Goal: Check status: Check status

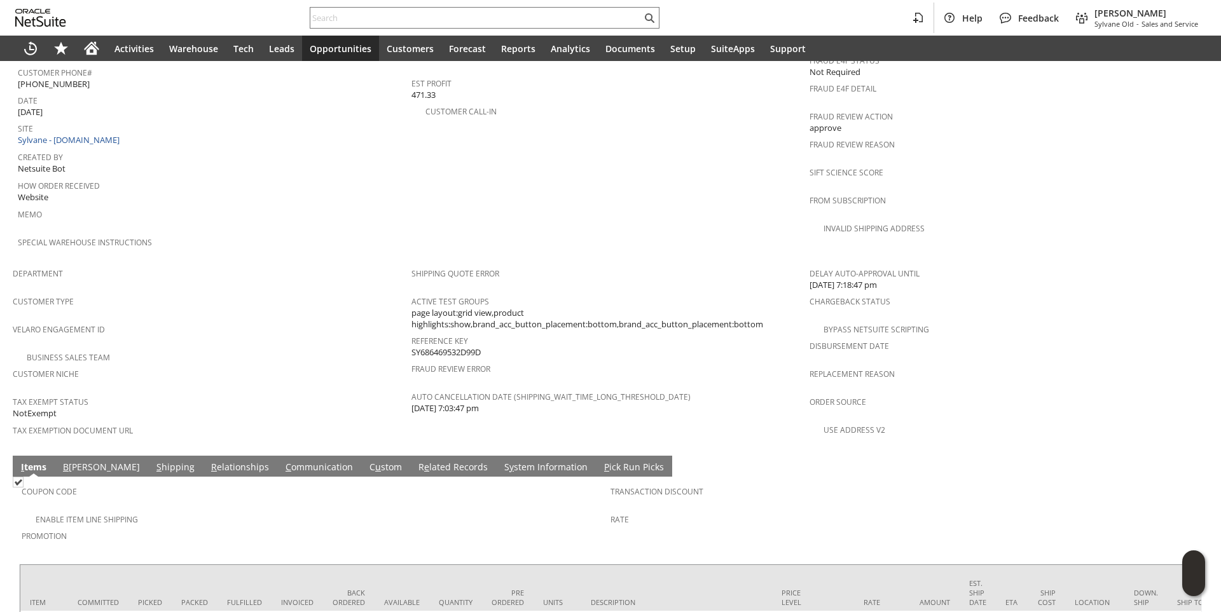
scroll to position [682, 0]
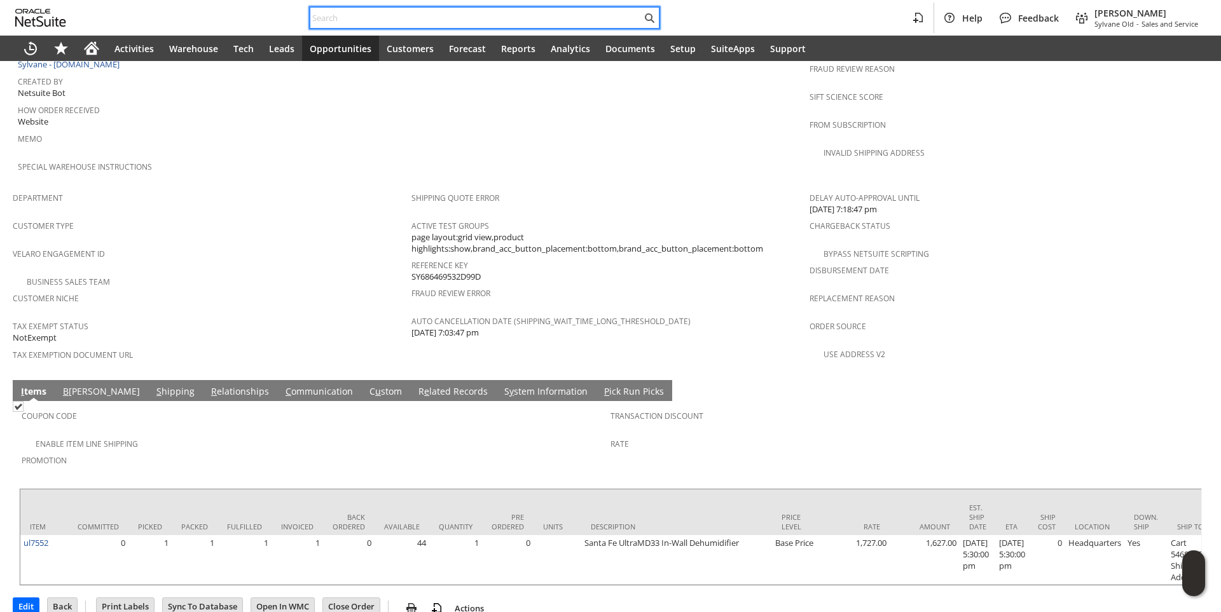
click at [342, 17] on input "text" at bounding box center [475, 17] width 331 height 15
paste input "P219047"
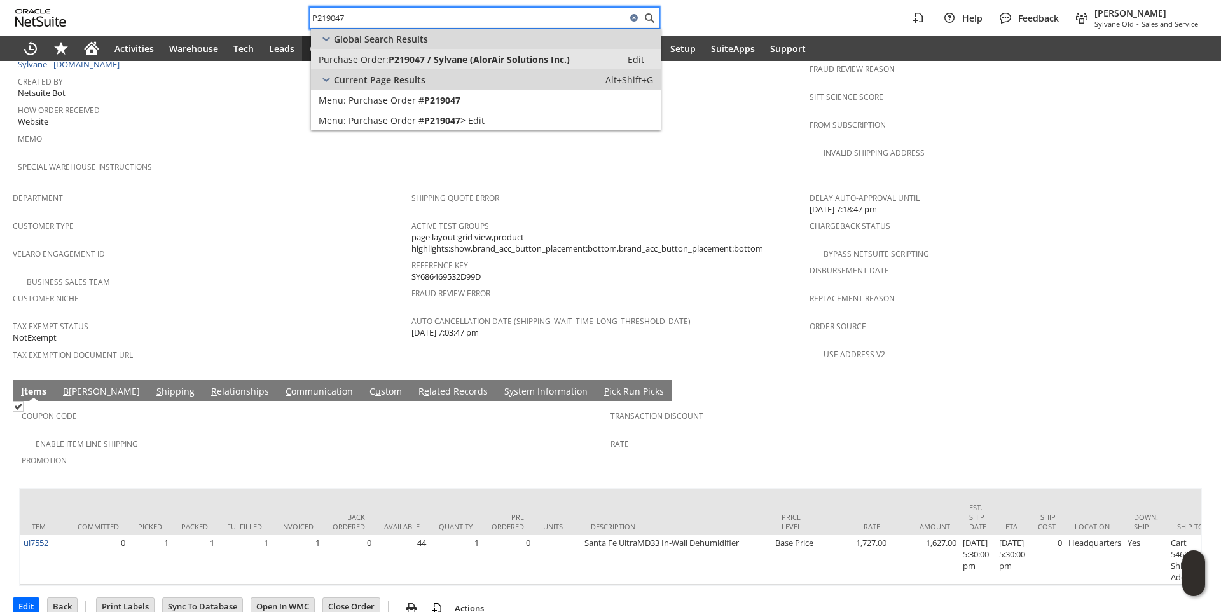
type input "P219047"
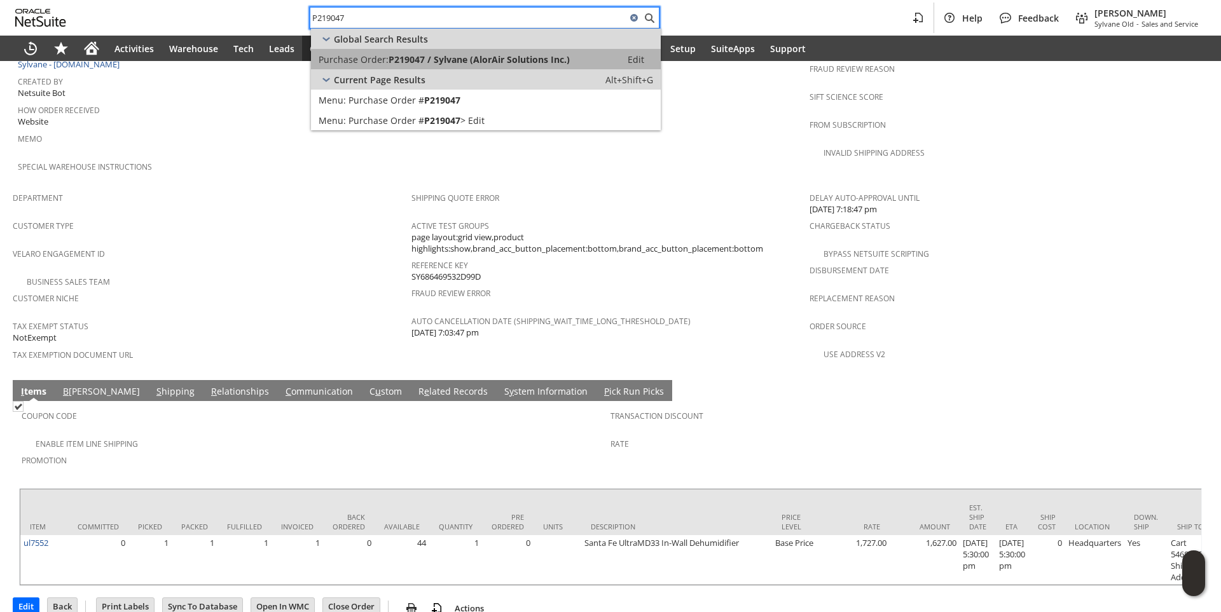
click at [410, 52] on link "Purchase Order: P219047 / Sylvane (AlorAir Solutions Inc.) Edit" at bounding box center [486, 59] width 350 height 20
